Goal: Task Accomplishment & Management: Use online tool/utility

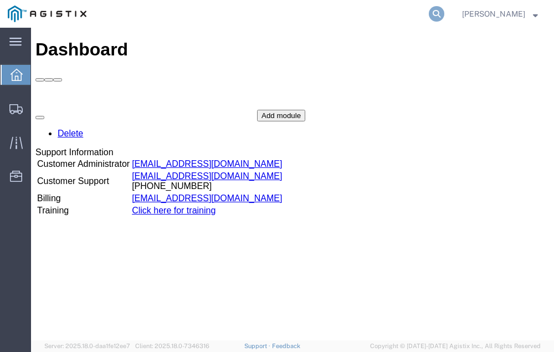
click at [444, 12] on icon at bounding box center [437, 14] width 16 height 16
type input "56690499"
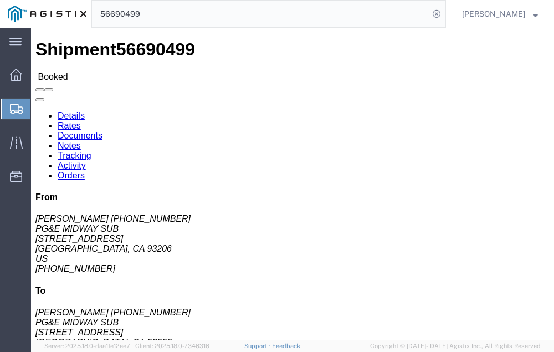
click link "Tracking"
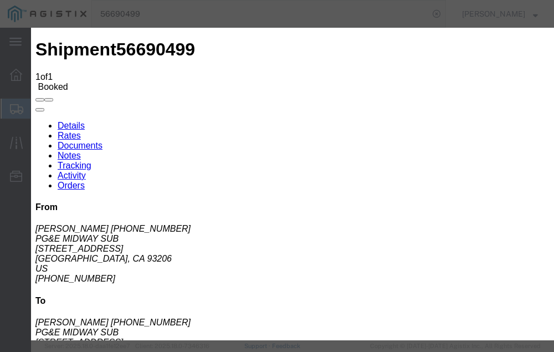
type input "09/03/2025"
type input "8:00 PM"
select select "DELIVRED"
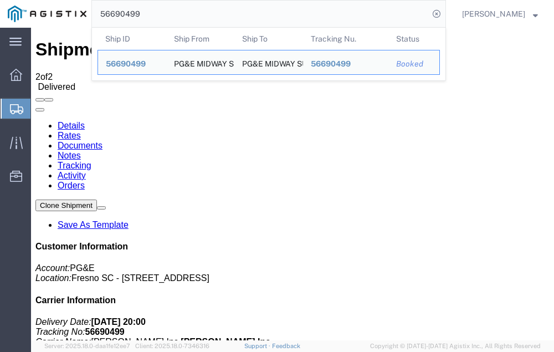
click at [163, 12] on input "56690499" at bounding box center [260, 14] width 337 height 27
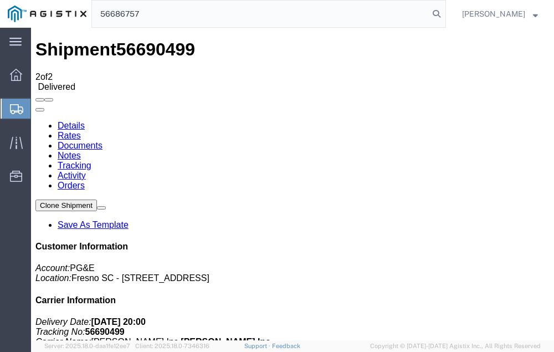
type input "56686757"
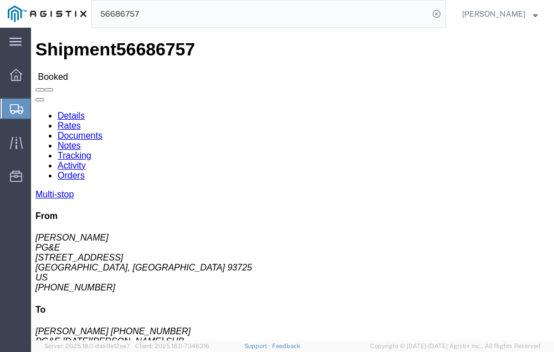
click link "Tracking"
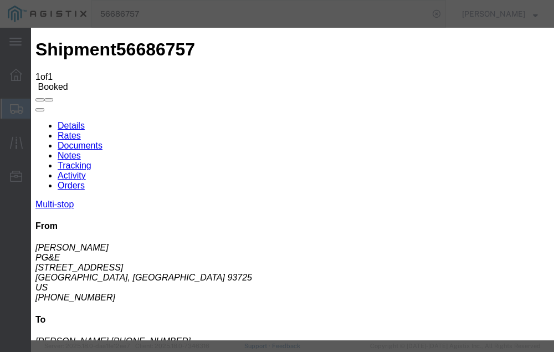
type input "09/03/2025"
type input "8:00 PM"
select select "DELIVRED"
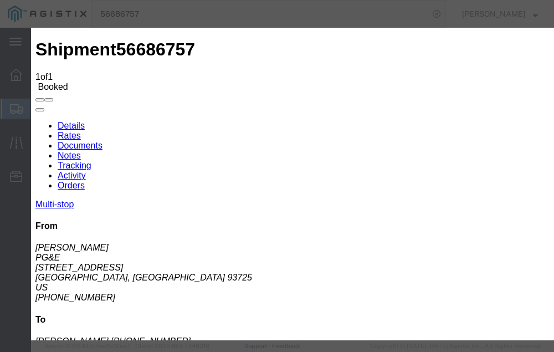
type input "09/03/2025"
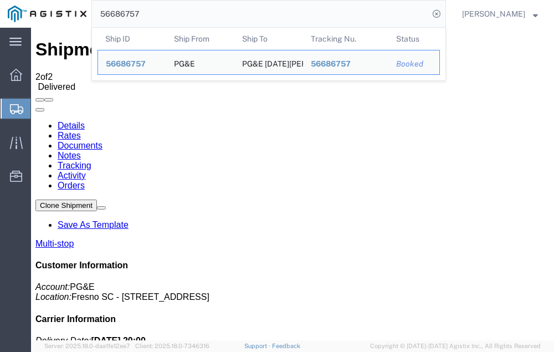
click at [164, 14] on input "56686757" at bounding box center [260, 14] width 337 height 27
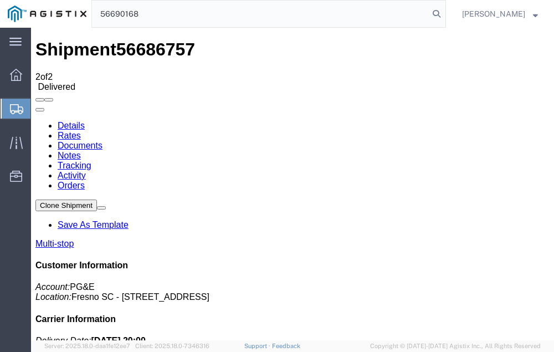
type input "56690168"
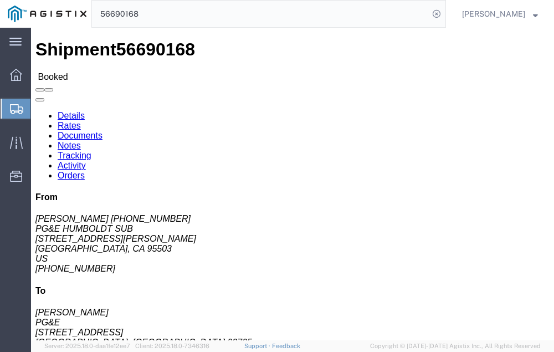
click link "Tracking"
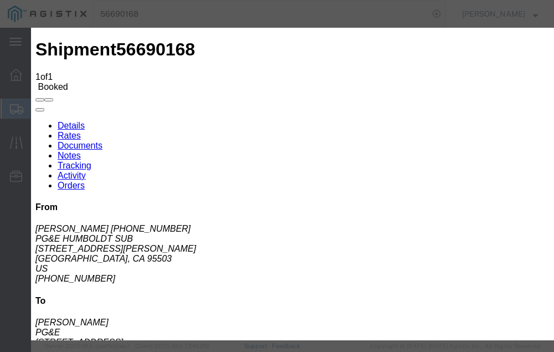
type input "09/03/2025"
type input "8:00 PM"
select select "DELIVRED"
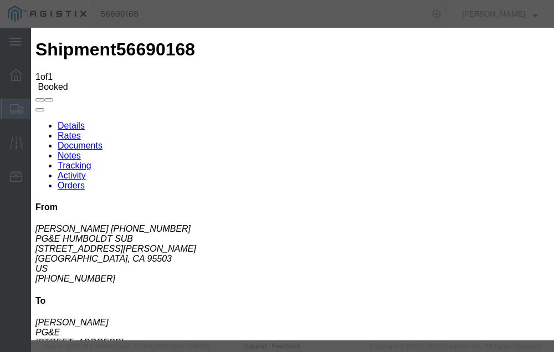
type input "09/03/2025"
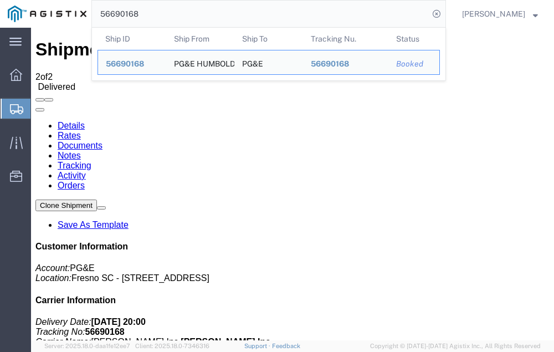
click at [163, 12] on input "56690168" at bounding box center [260, 14] width 337 height 27
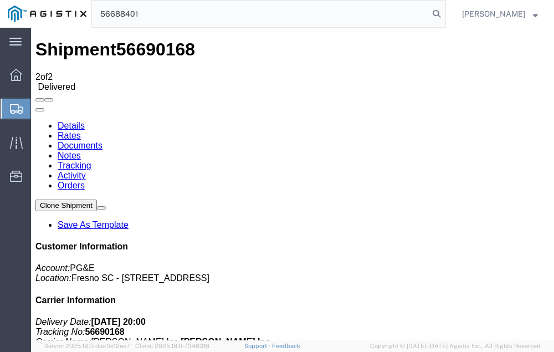
type input "56688401"
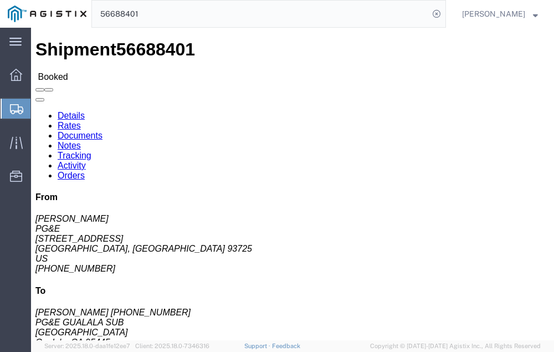
click link "Tracking"
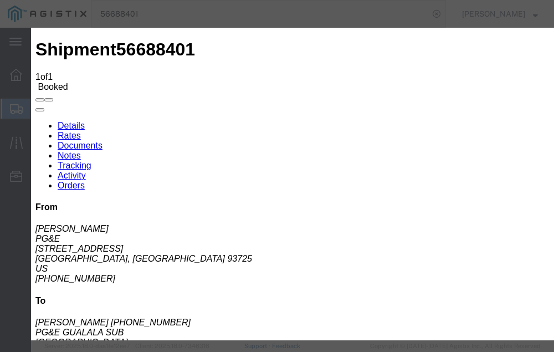
type input "09/03/2025"
type input "8:00 PM"
select select "DELIVRED"
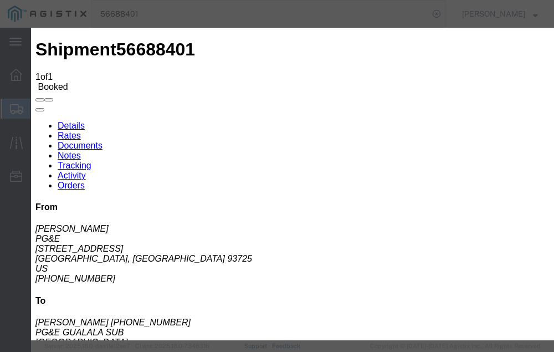
type input "09/03/2025"
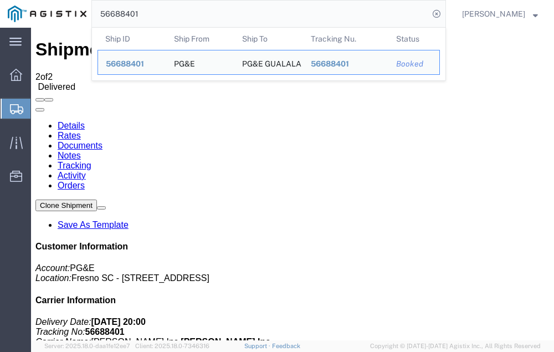
click at [166, 12] on input "56688401" at bounding box center [260, 14] width 337 height 27
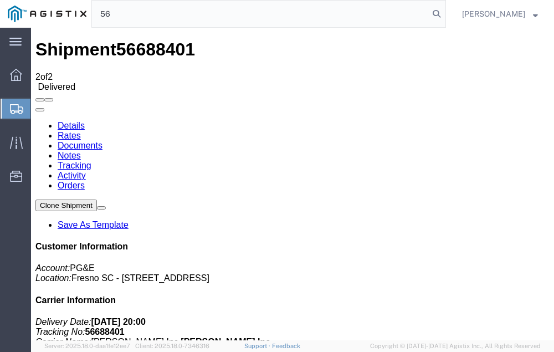
type input "5"
